Goal: Check status: Check status

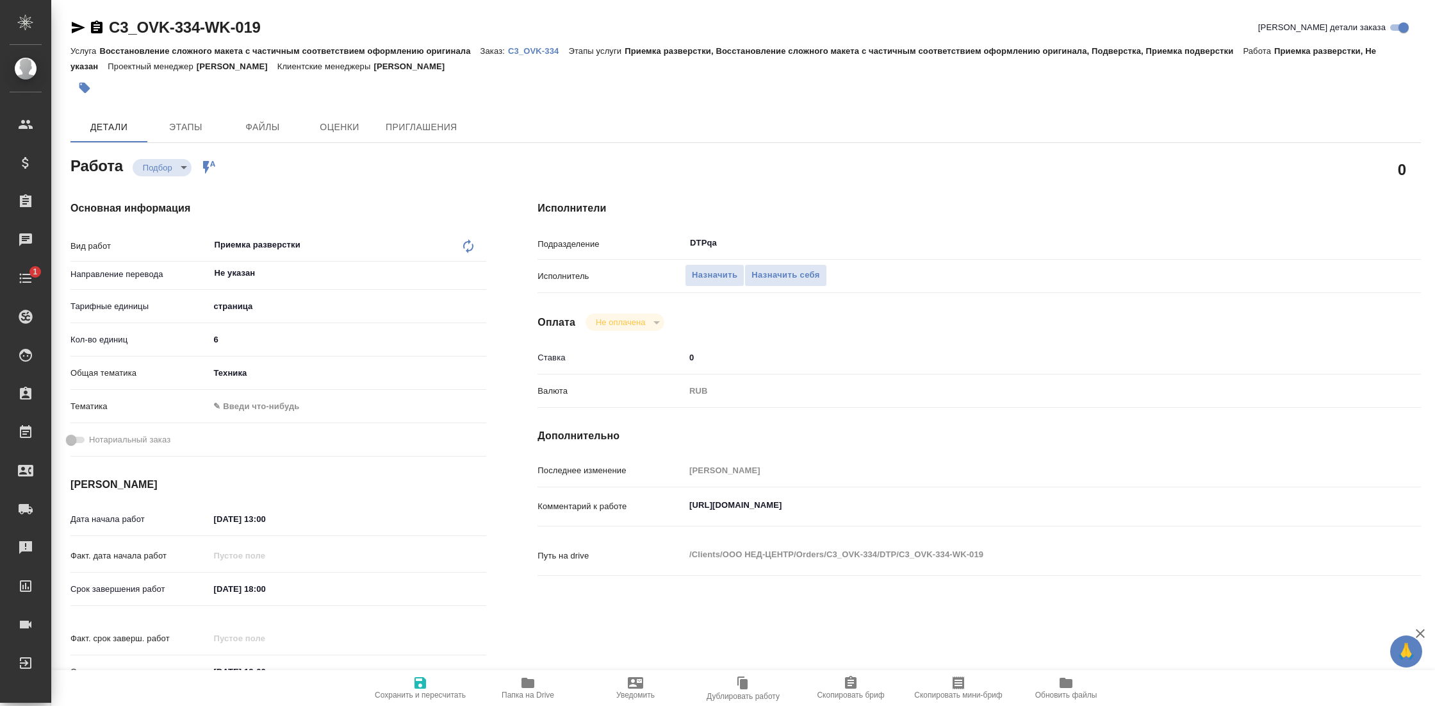
type textarea "x"
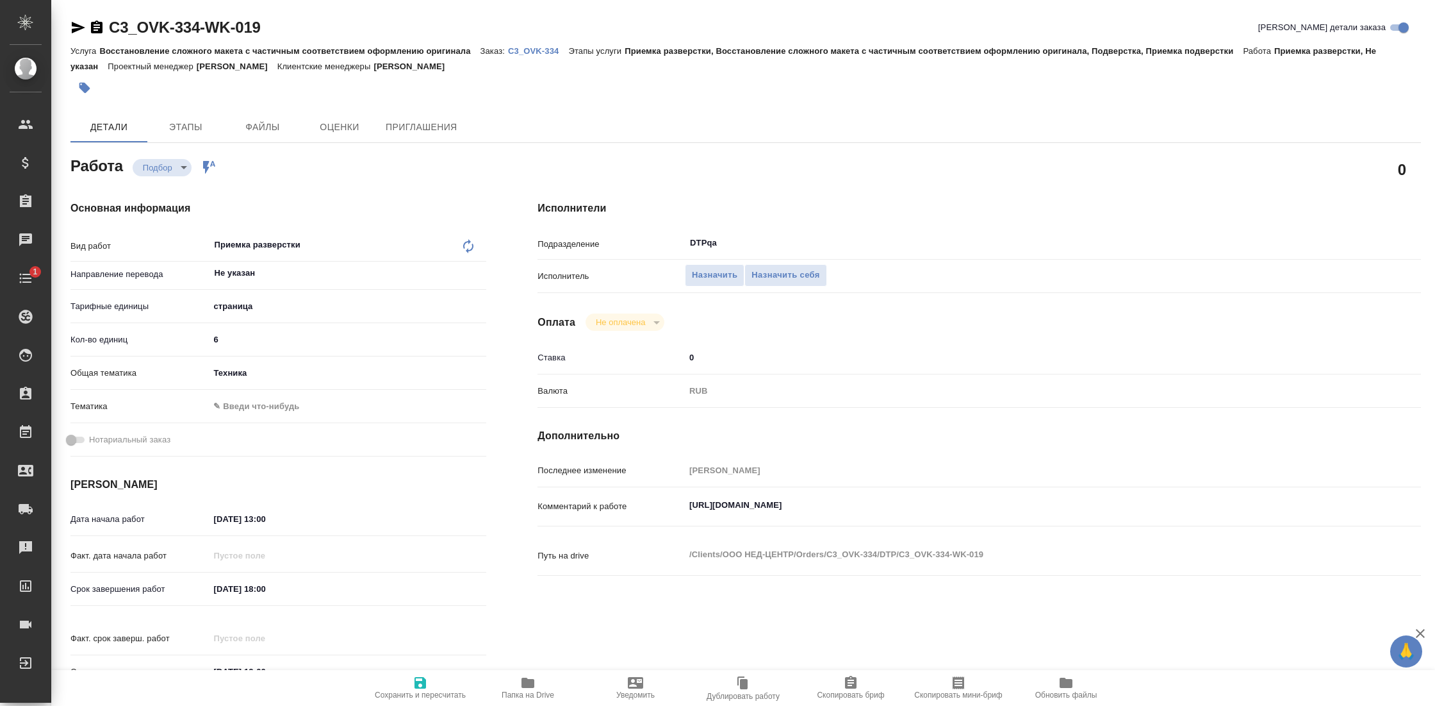
type textarea "x"
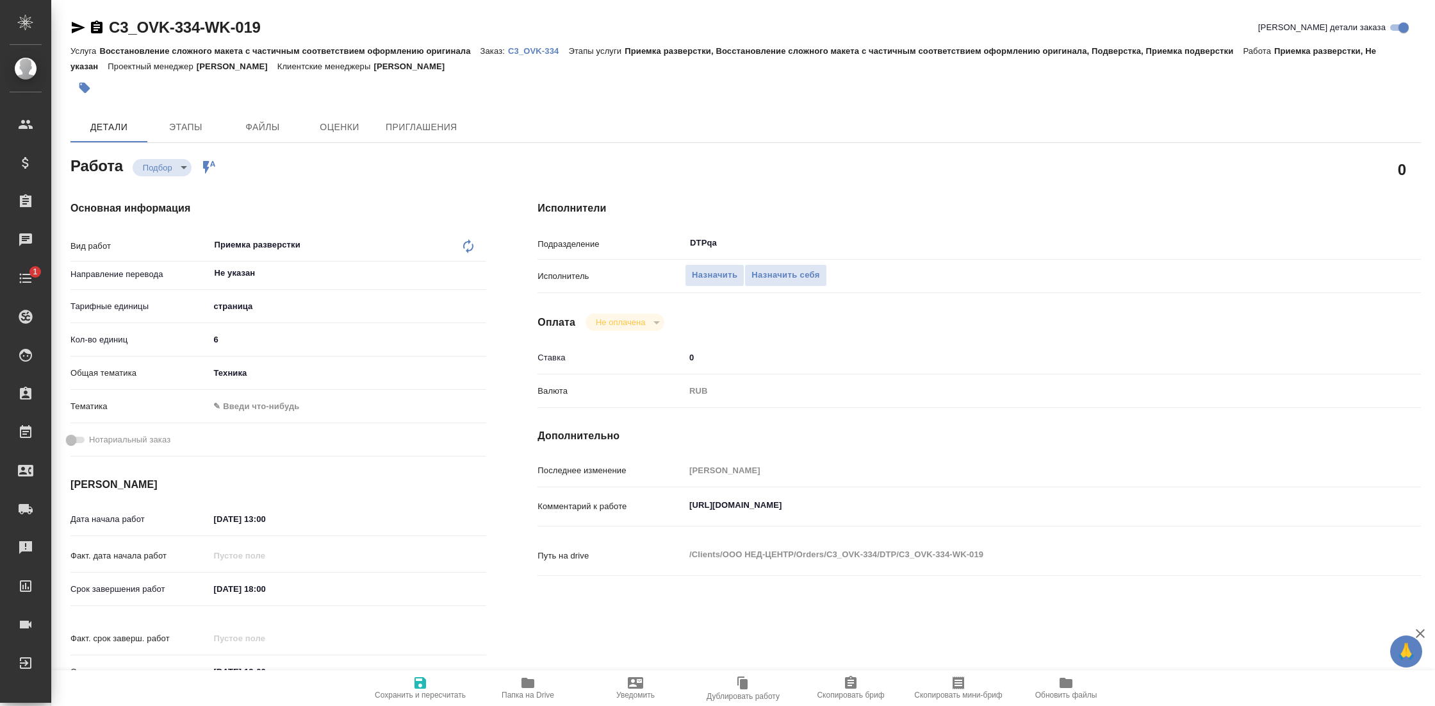
type textarea "x"
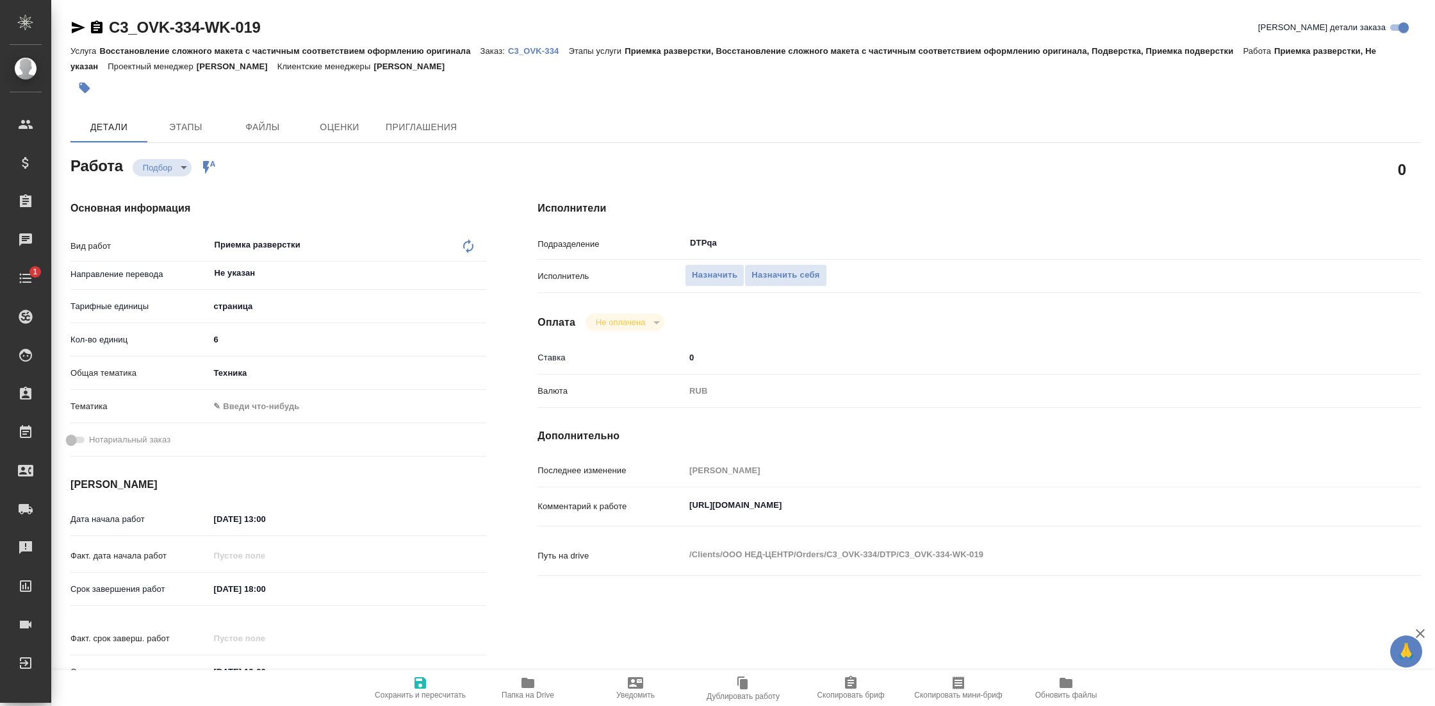
type textarea "x"
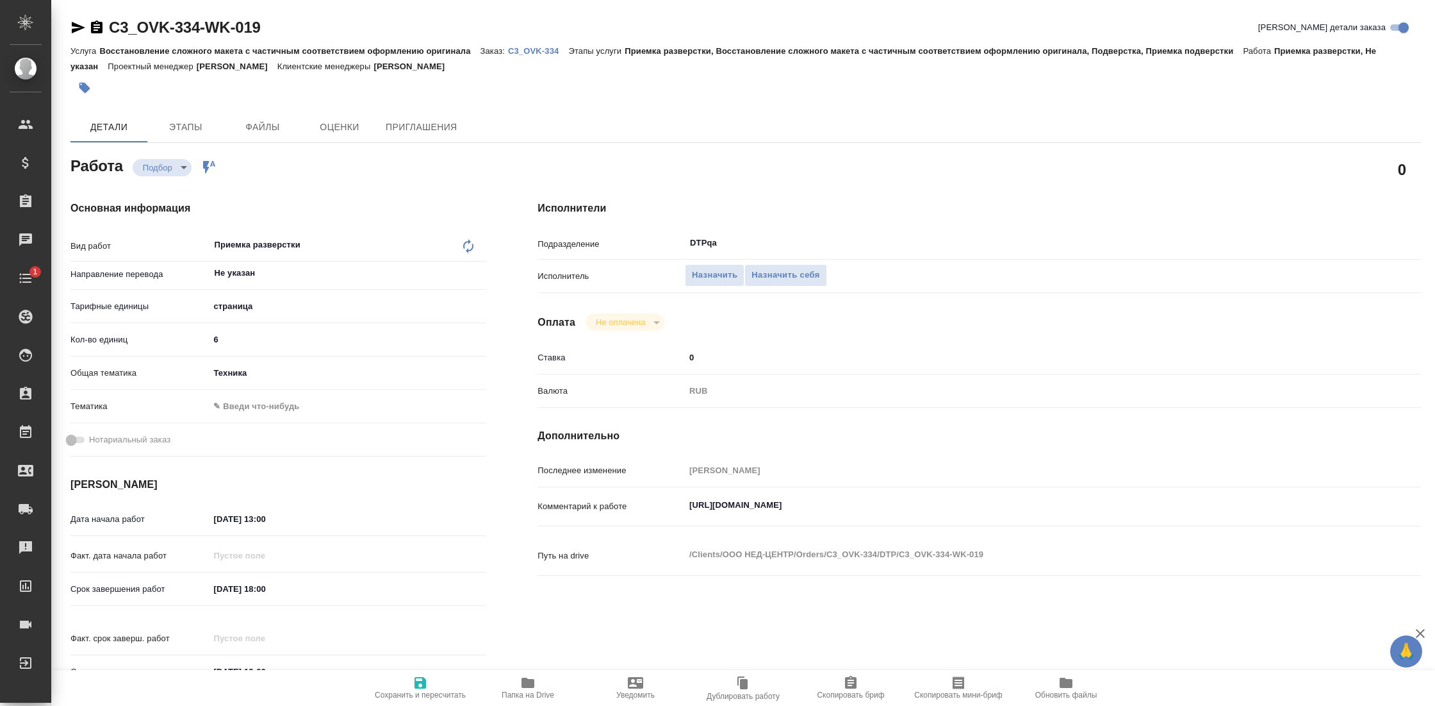
type textarea "x"
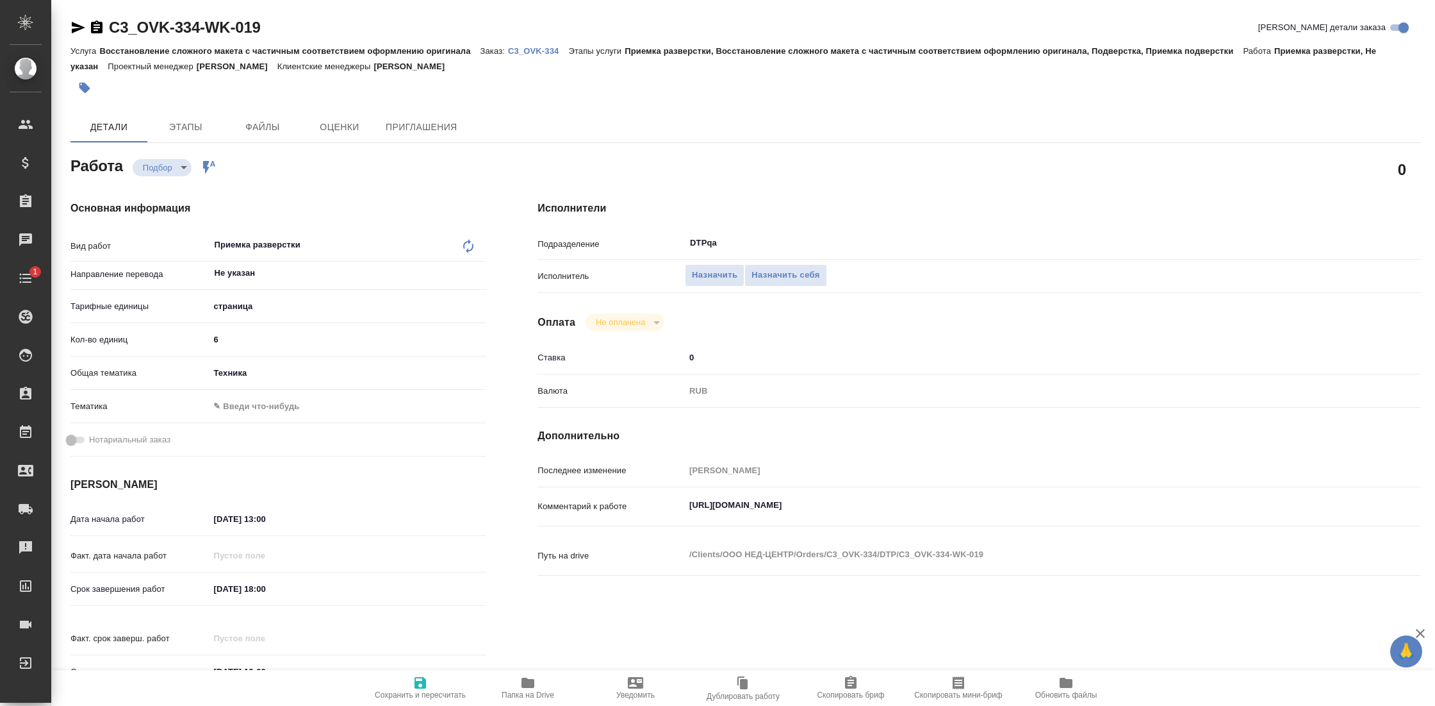
type textarea "x"
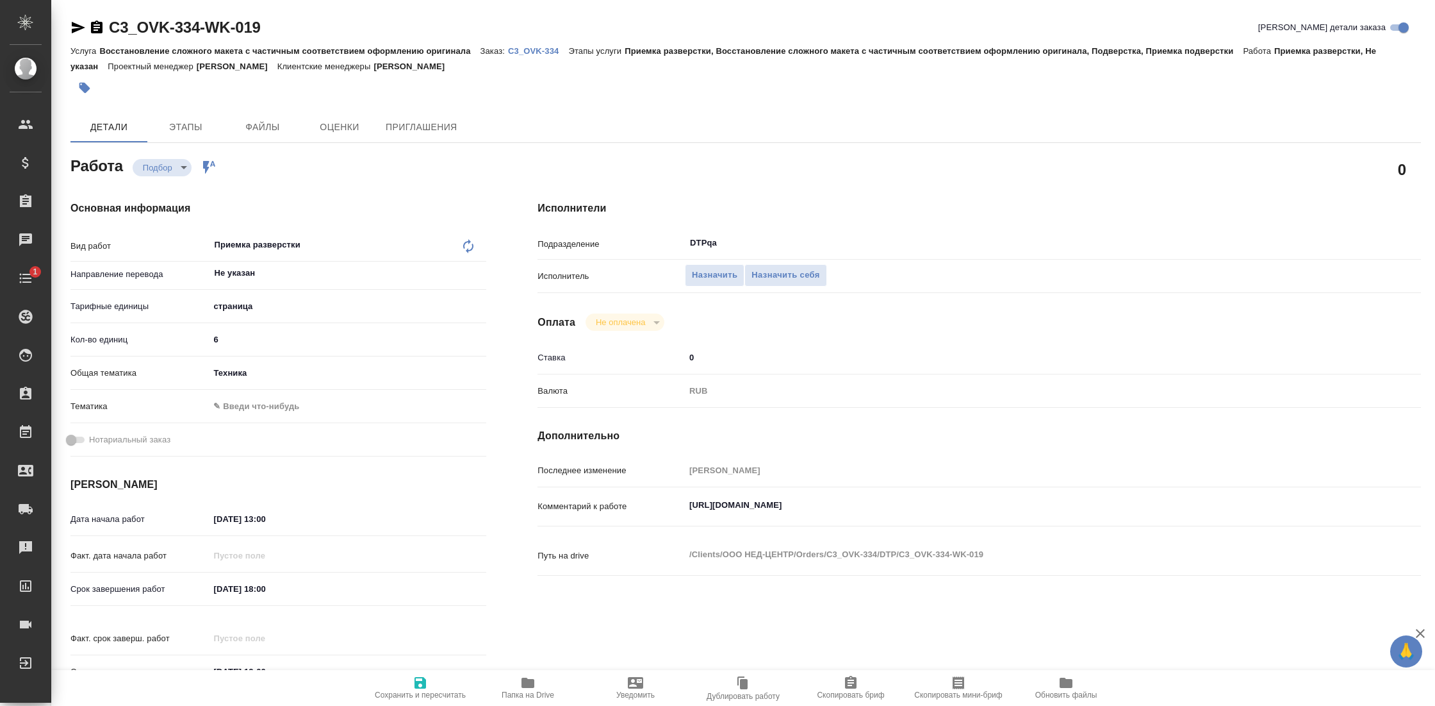
type textarea "x"
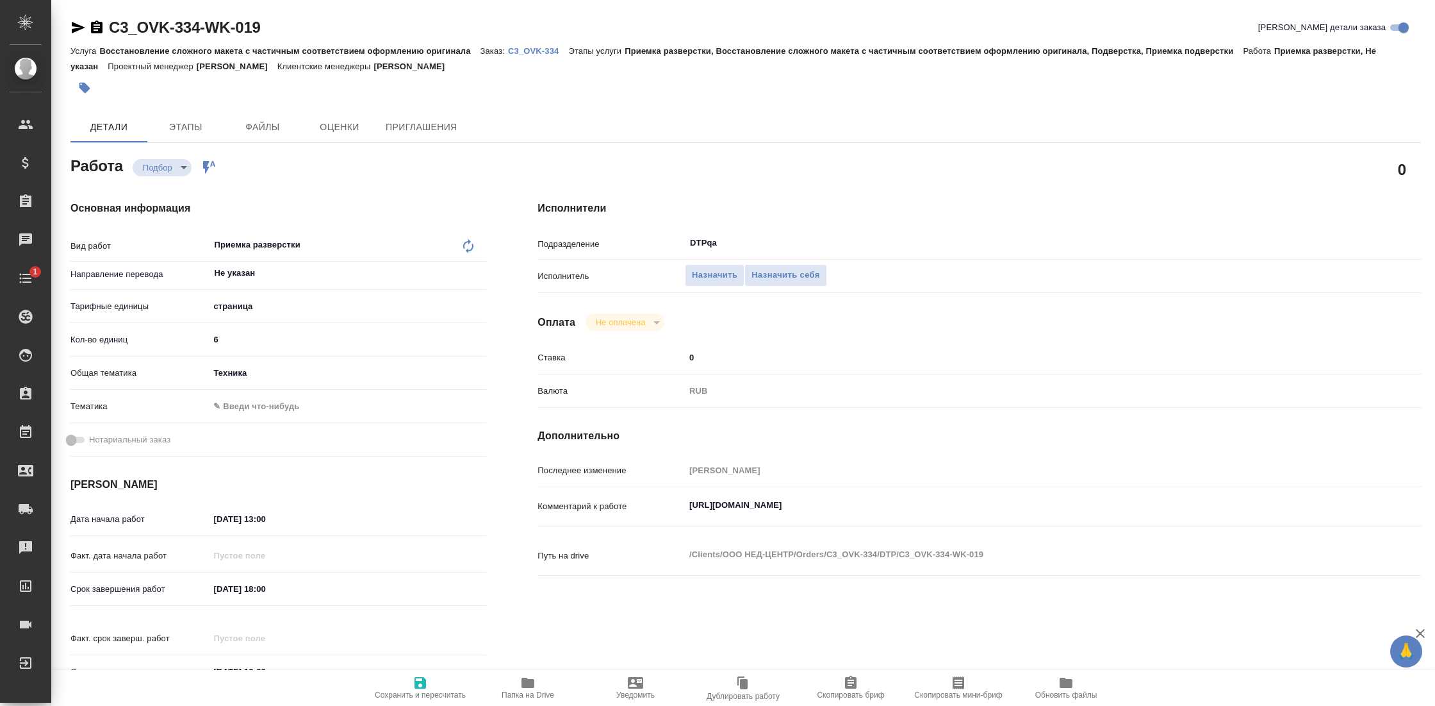
type textarea "x"
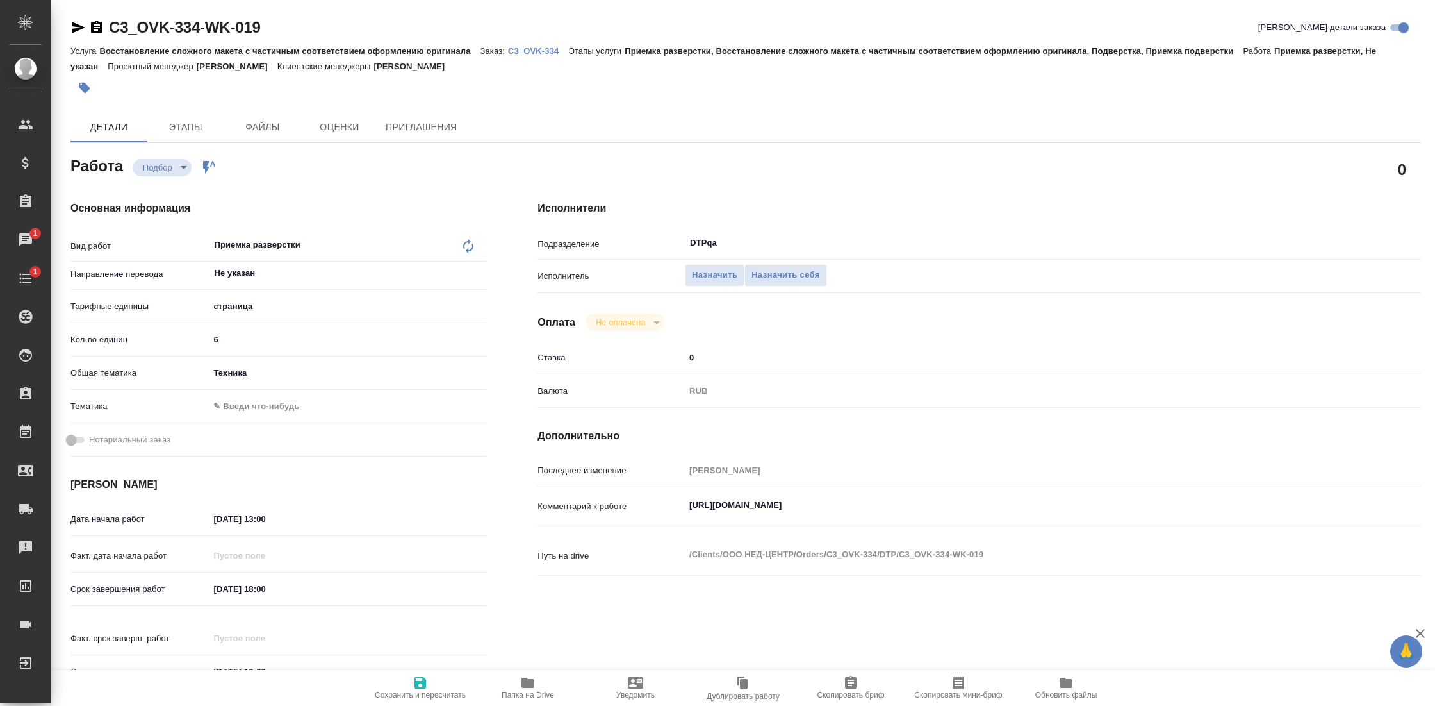
click at [526, 51] on p "C3_OVK-334" at bounding box center [538, 51] width 60 height 10
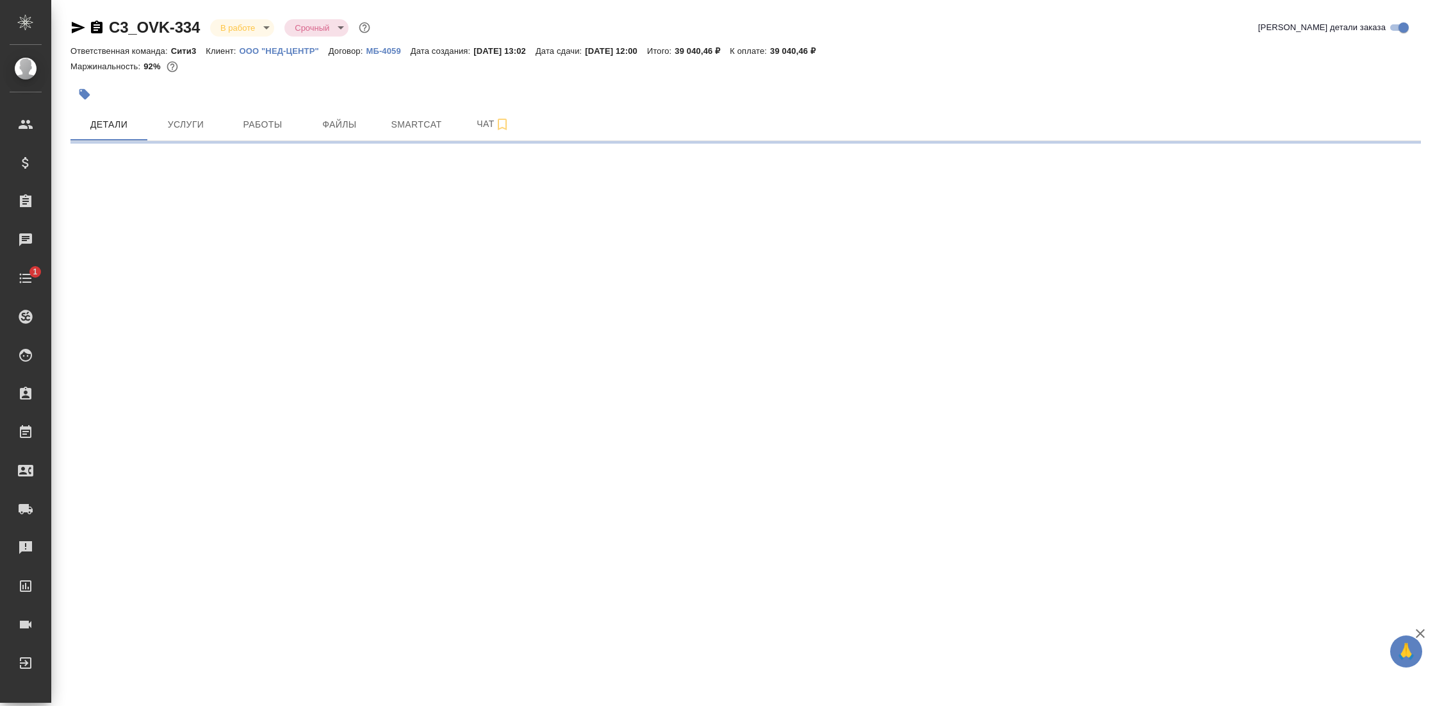
select select "RU"
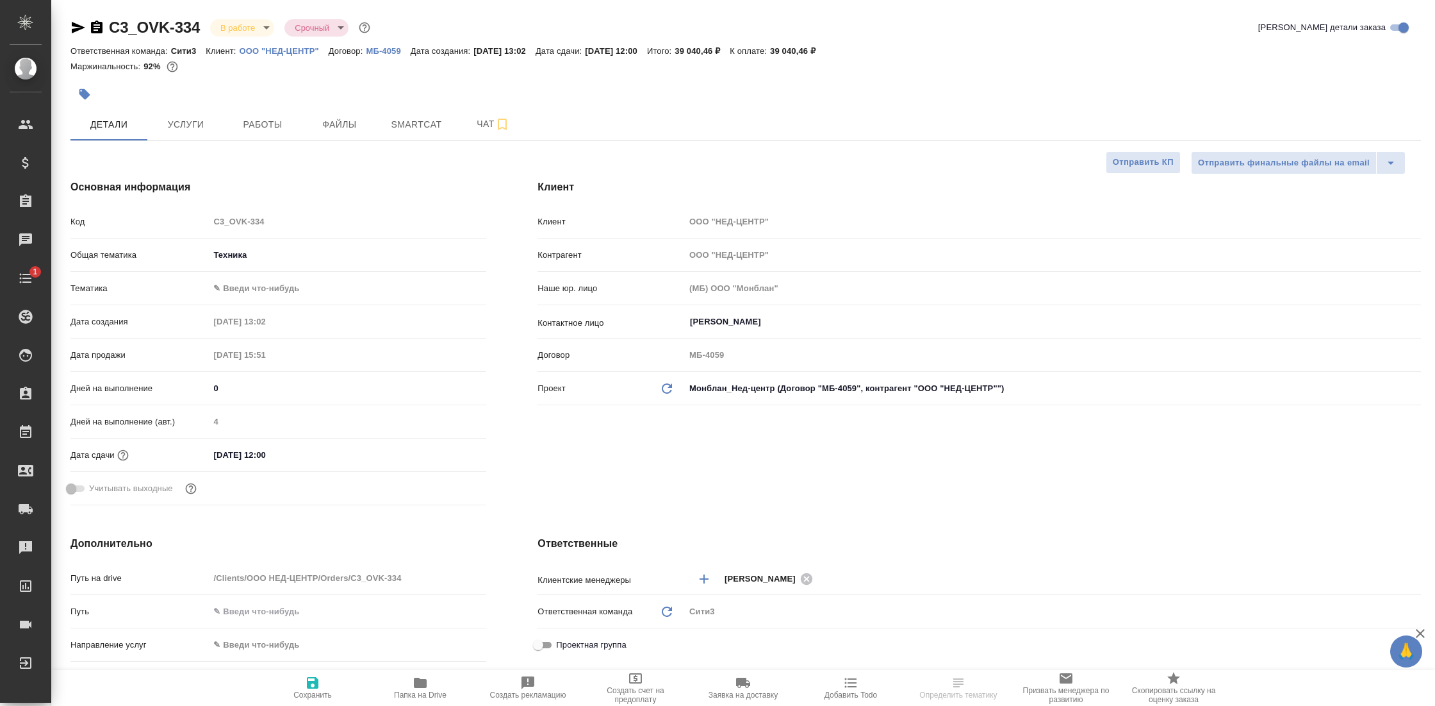
type textarea "x"
type input "[PERSON_NAME]"
click at [250, 133] on button "Работы" at bounding box center [262, 124] width 77 height 32
